Goal: Information Seeking & Learning: Learn about a topic

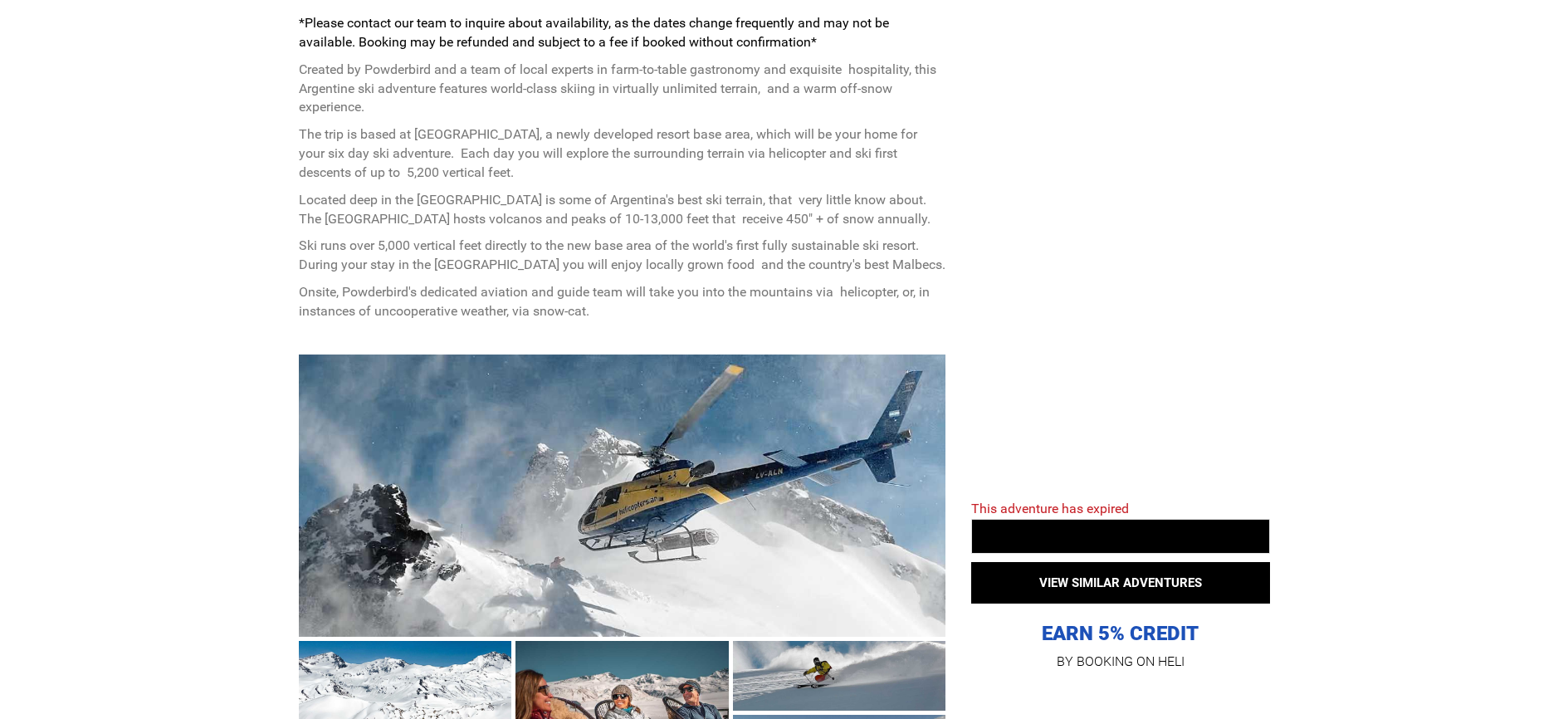
scroll to position [715, 0]
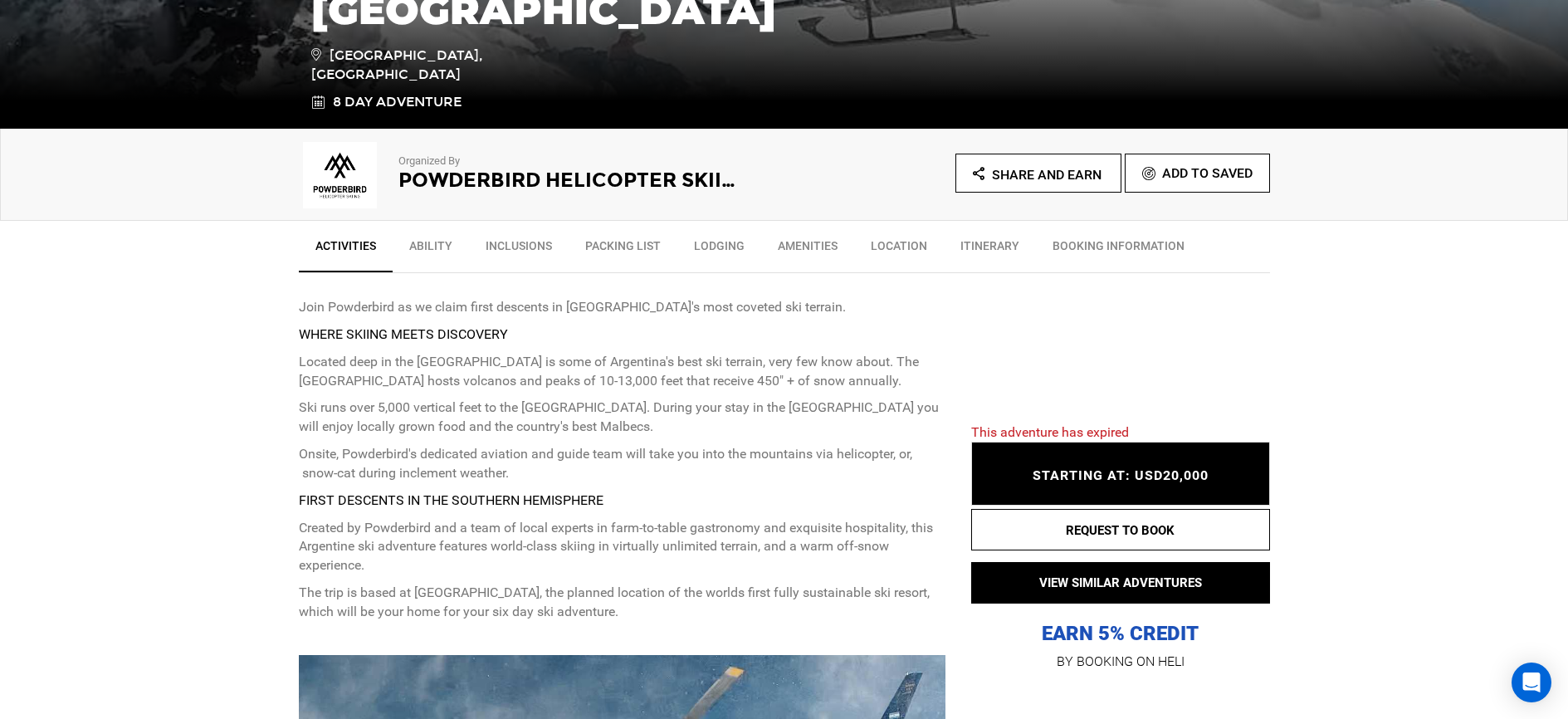
scroll to position [431, 0]
click at [515, 253] on link "Inclusions" at bounding box center [519, 248] width 100 height 41
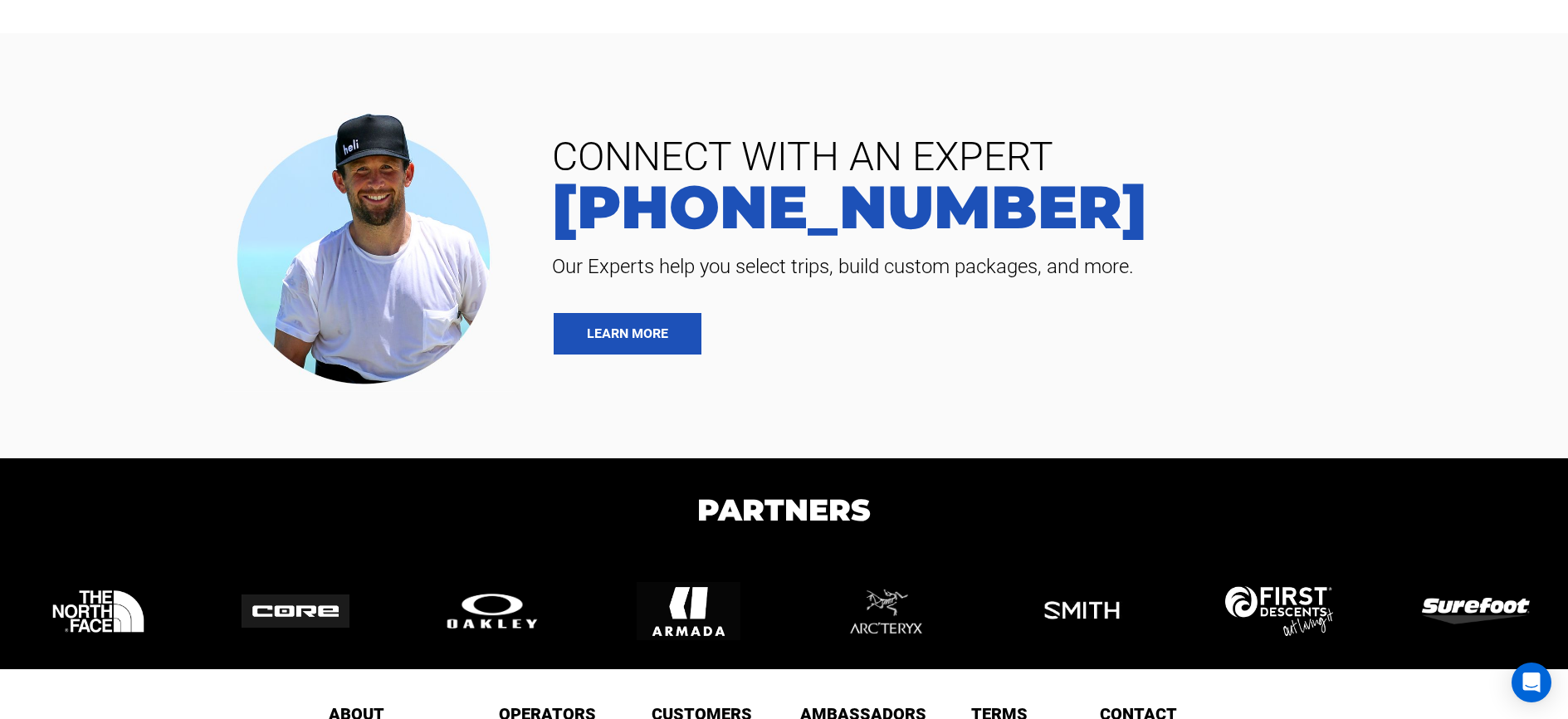
scroll to position [5855, 0]
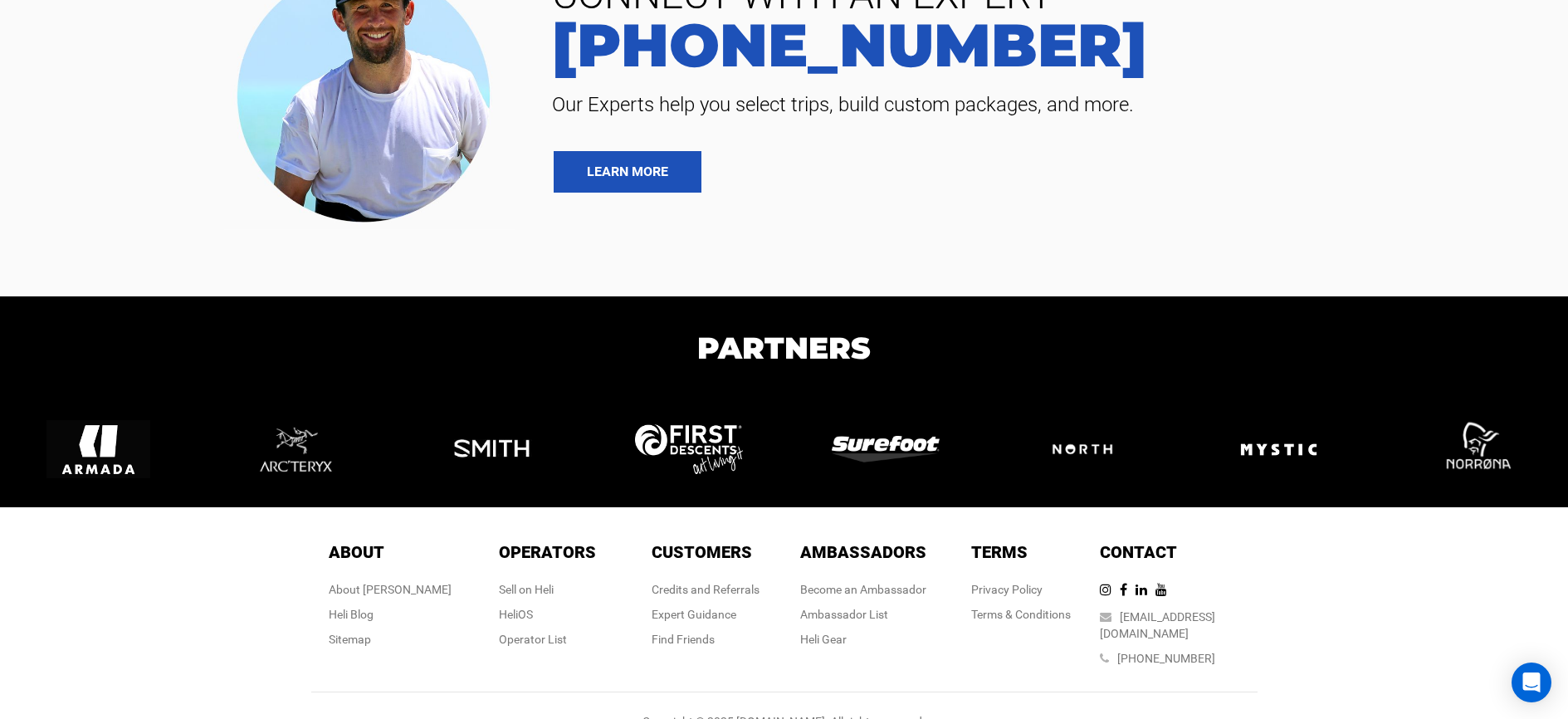
click at [113, 89] on div at bounding box center [269, 84] width 515 height 293
